Goal: Task Accomplishment & Management: Complete application form

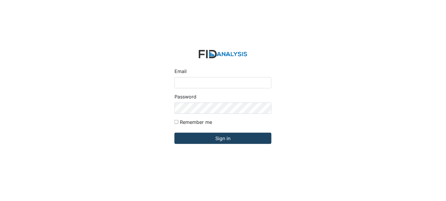
type input "[PERSON_NAME][EMAIL_ADDRESS][DOMAIN_NAME]"
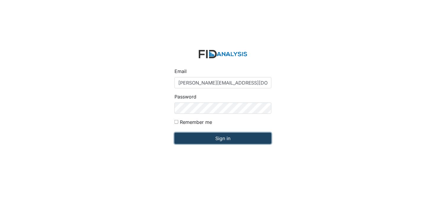
click at [219, 139] on input "Sign in" at bounding box center [222, 138] width 97 height 11
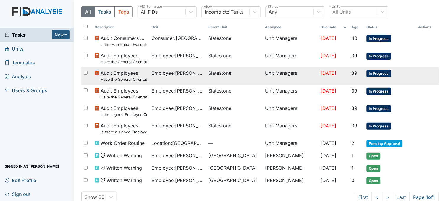
scroll to position [30, 0]
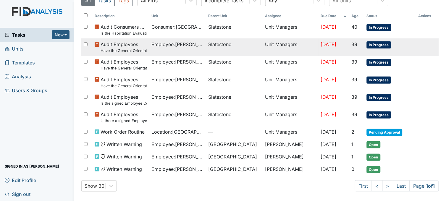
click at [138, 48] on small "Have the General Orientation and ICF Orientation forms been completed?" at bounding box center [123, 51] width 46 height 6
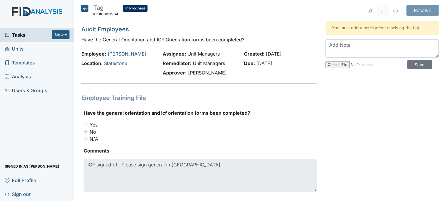
click at [88, 10] on icon at bounding box center [84, 8] width 7 height 7
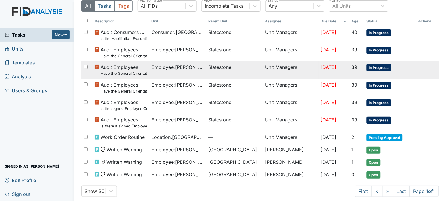
scroll to position [30, 0]
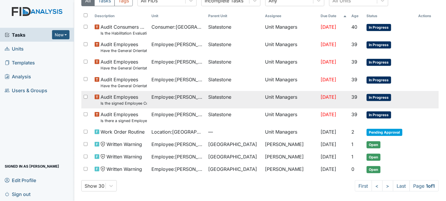
click at [164, 101] on td "Employee : [PERSON_NAME]" at bounding box center [177, 99] width 57 height 17
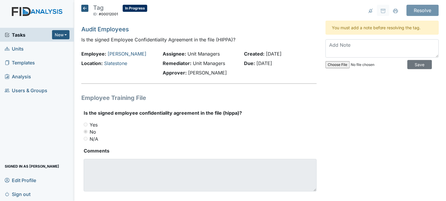
click at [84, 9] on icon at bounding box center [84, 8] width 7 height 7
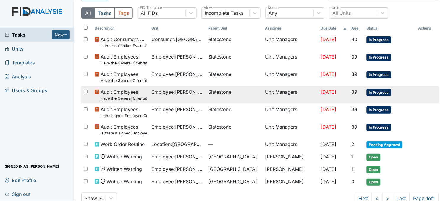
scroll to position [30, 0]
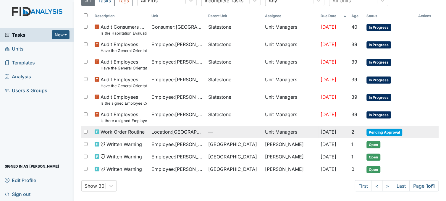
click at [155, 132] on span "Location : Beaufort Heights" at bounding box center [178, 131] width 52 height 7
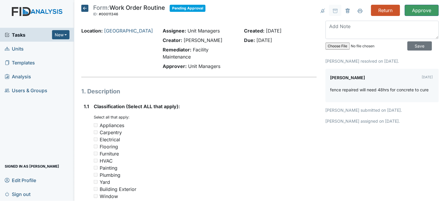
click at [82, 7] on icon at bounding box center [84, 8] width 7 height 7
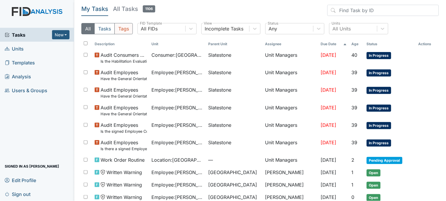
click at [121, 30] on button "Tags" at bounding box center [123, 28] width 18 height 11
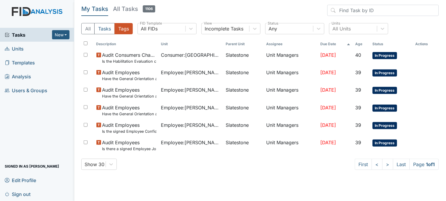
click at [21, 33] on span "Tasks" at bounding box center [28, 34] width 47 height 7
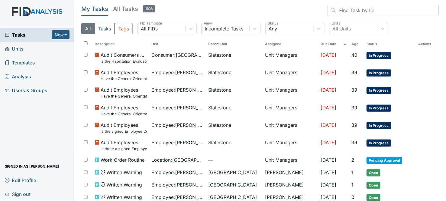
click at [24, 48] on link "Units" at bounding box center [37, 49] width 74 height 14
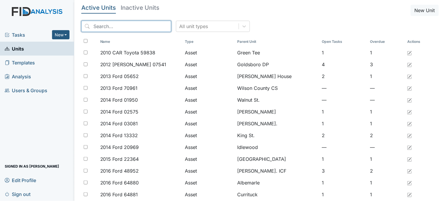
click at [128, 26] on input "search" at bounding box center [126, 26] width 90 height 11
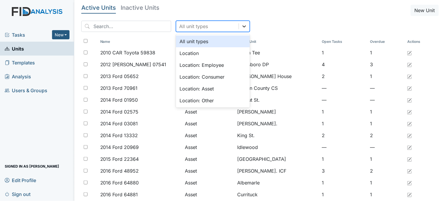
click at [241, 28] on icon at bounding box center [244, 26] width 6 height 6
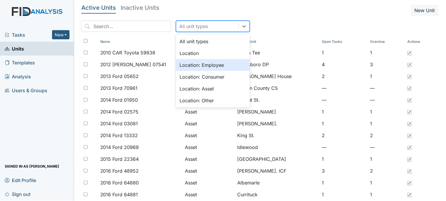
click at [205, 67] on div "Location: Employee" at bounding box center [213, 65] width 74 height 12
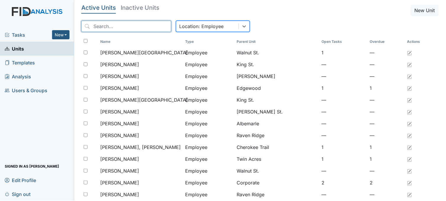
click at [148, 27] on input "search" at bounding box center [126, 26] width 90 height 11
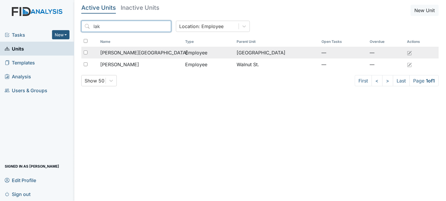
type input "lak"
click at [162, 51] on div "[PERSON_NAME][GEOGRAPHIC_DATA]" at bounding box center [140, 52] width 80 height 7
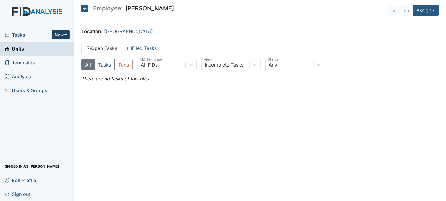
click at [56, 33] on button "New" at bounding box center [61, 34] width 18 height 9
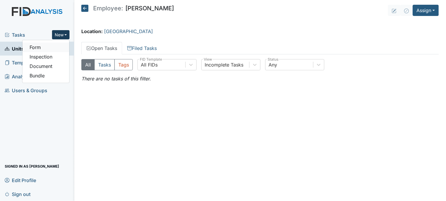
click at [51, 48] on link "Form" at bounding box center [45, 47] width 47 height 9
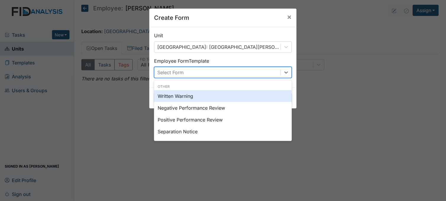
click at [215, 75] on div "Select Form" at bounding box center [217, 72] width 126 height 11
click at [189, 97] on div "Written Warning" at bounding box center [223, 96] width 138 height 12
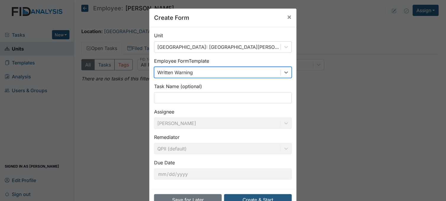
scroll to position [18, 0]
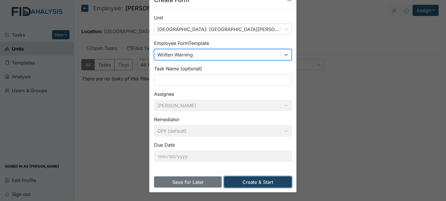
click at [254, 183] on button "Create & Start" at bounding box center [258, 181] width 68 height 11
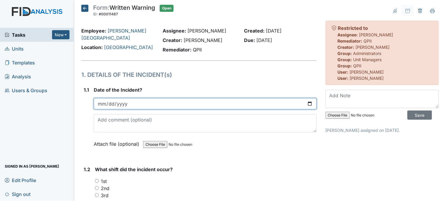
click at [306, 101] on input "date" at bounding box center [205, 103] width 223 height 11
type input "[DATE]"
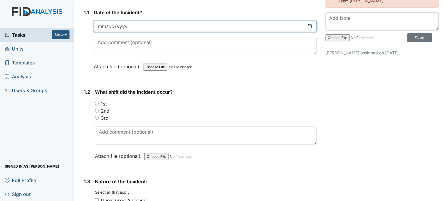
scroll to position [131, 0]
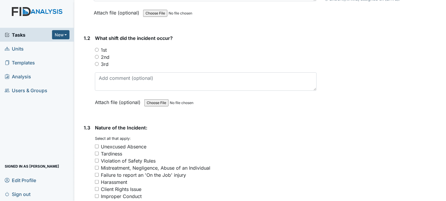
click at [97, 57] on input "2nd" at bounding box center [97, 57] width 4 height 4
radio input "true"
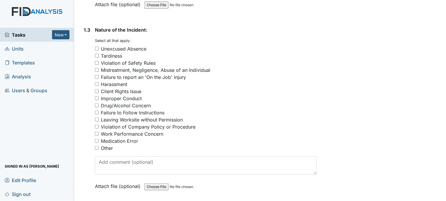
scroll to position [230, 0]
click at [97, 138] on input "Medication Error" at bounding box center [97, 140] width 4 height 4
checkbox input "true"
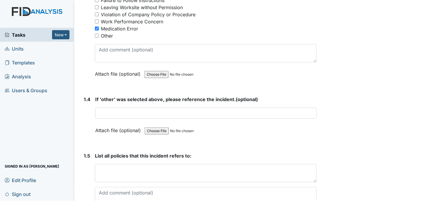
scroll to position [394, 0]
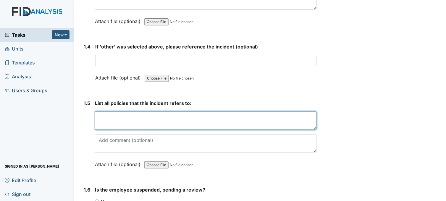
click at [154, 117] on textarea at bounding box center [206, 120] width 222 height 18
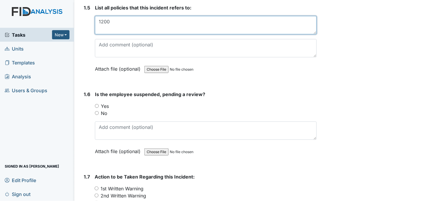
scroll to position [525, 0]
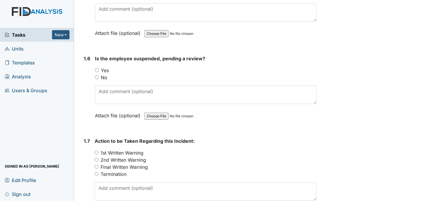
type textarea "1200"
click at [96, 75] on input "No" at bounding box center [97, 77] width 4 height 4
radio input "true"
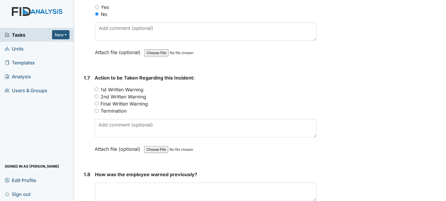
scroll to position [591, 0]
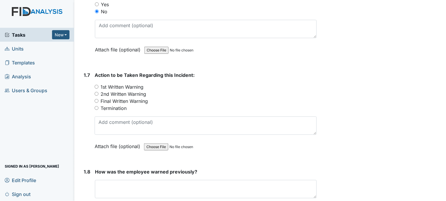
click at [95, 85] on input "1st Written Warning" at bounding box center [97, 87] width 4 height 4
radio input "true"
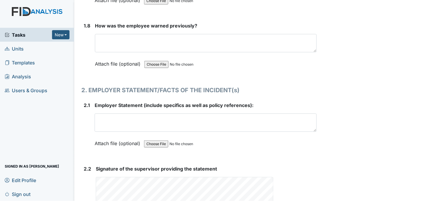
scroll to position [755, 0]
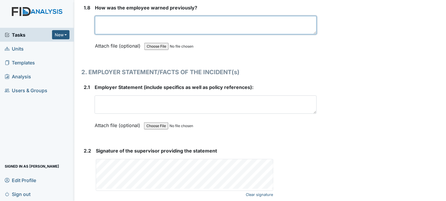
click at [147, 25] on textarea at bounding box center [206, 25] width 222 height 18
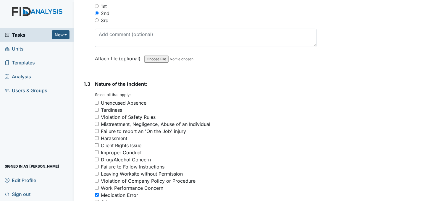
scroll to position [0, 0]
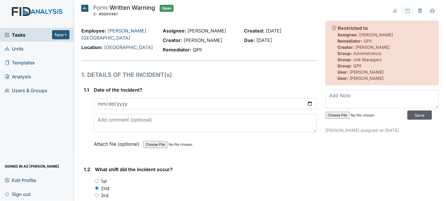
type textarea "first warning"
click at [416, 117] on input "Save" at bounding box center [419, 115] width 25 height 9
click at [85, 4] on main "Form: Written Warning ID: #00011487 Open Autosaving... Employee: Clemmons, Lake…" at bounding box center [259, 100] width 371 height 201
click at [85, 5] on icon at bounding box center [84, 8] width 7 height 7
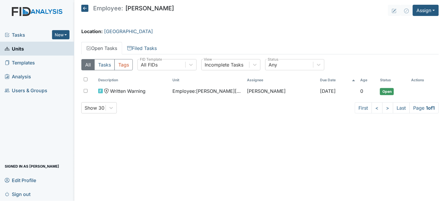
click at [23, 47] on span "Units" at bounding box center [14, 48] width 19 height 9
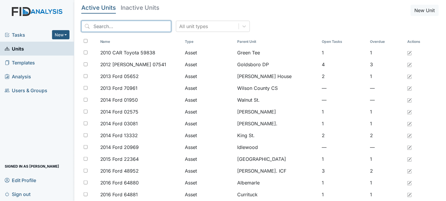
click at [130, 28] on input "search" at bounding box center [126, 26] width 90 height 11
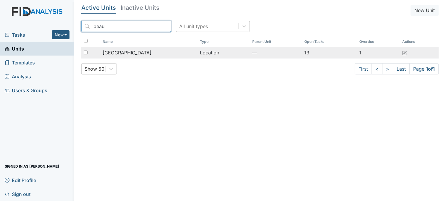
type input "beau"
click at [124, 49] on span "[GEOGRAPHIC_DATA]" at bounding box center [127, 52] width 49 height 7
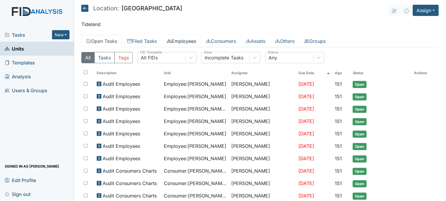
click at [179, 42] on link "Employees" at bounding box center [181, 41] width 39 height 12
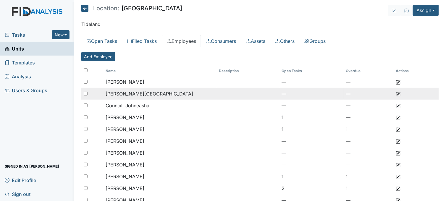
click at [144, 93] on span "[PERSON_NAME][GEOGRAPHIC_DATA]" at bounding box center [149, 94] width 87 height 6
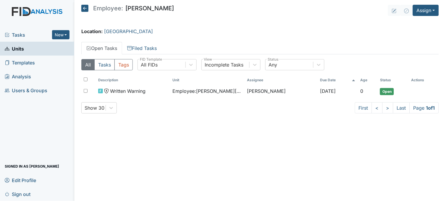
click at [26, 36] on span "Tasks" at bounding box center [28, 34] width 47 height 7
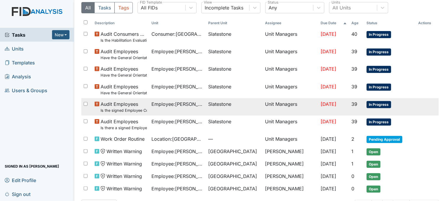
scroll to position [42, 0]
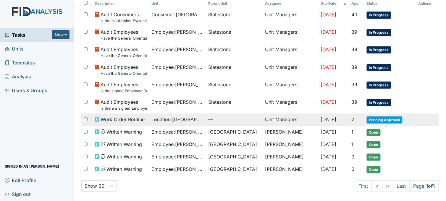
click at [198, 119] on span "Location : Beaufort Heights" at bounding box center [178, 119] width 52 height 7
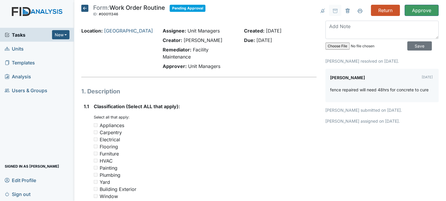
click at [83, 7] on icon at bounding box center [84, 8] width 7 height 7
